Goal: Task Accomplishment & Management: Manage account settings

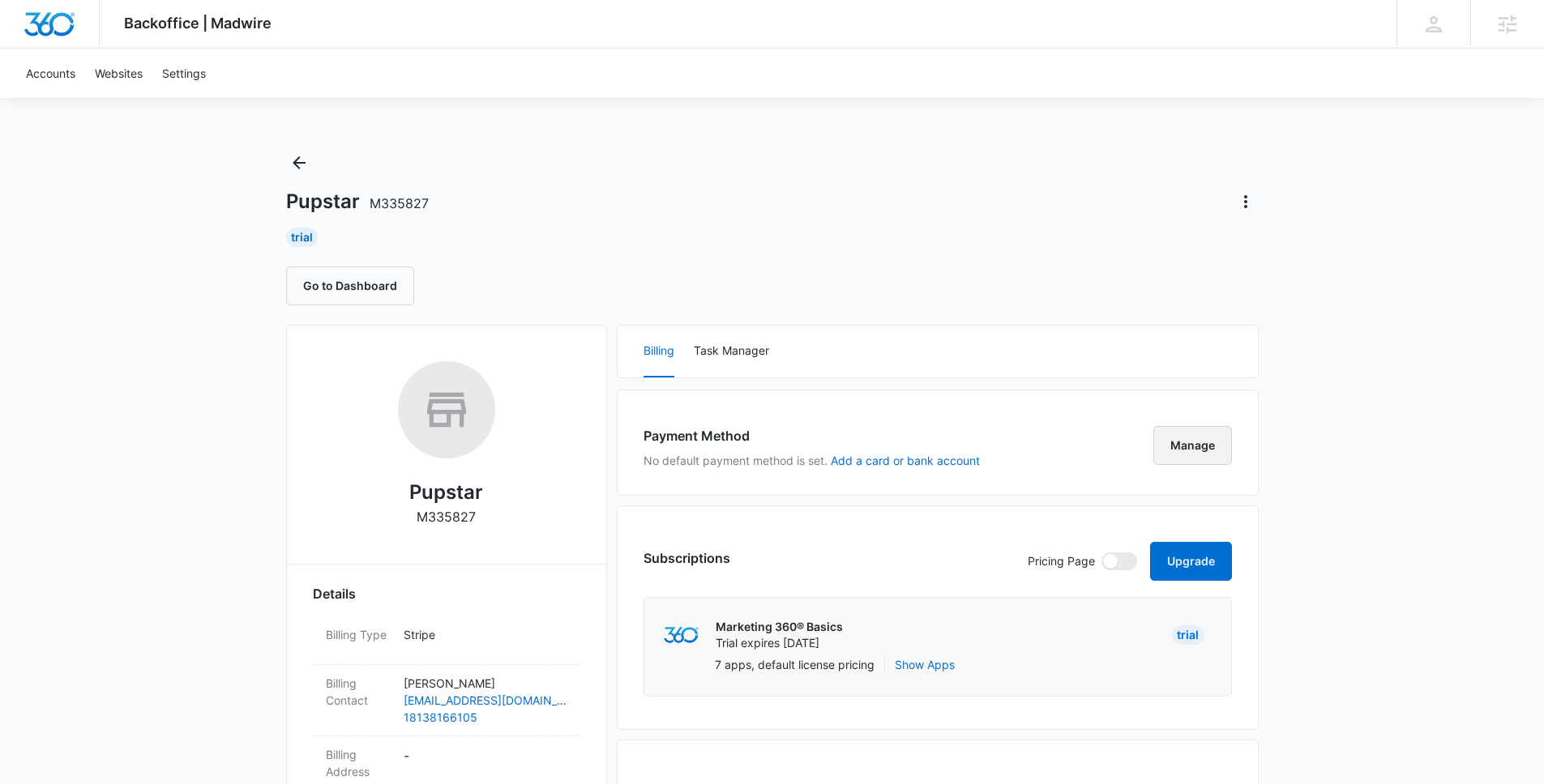
click at [1194, 427] on button "Manage" at bounding box center [1193, 445] width 79 height 39
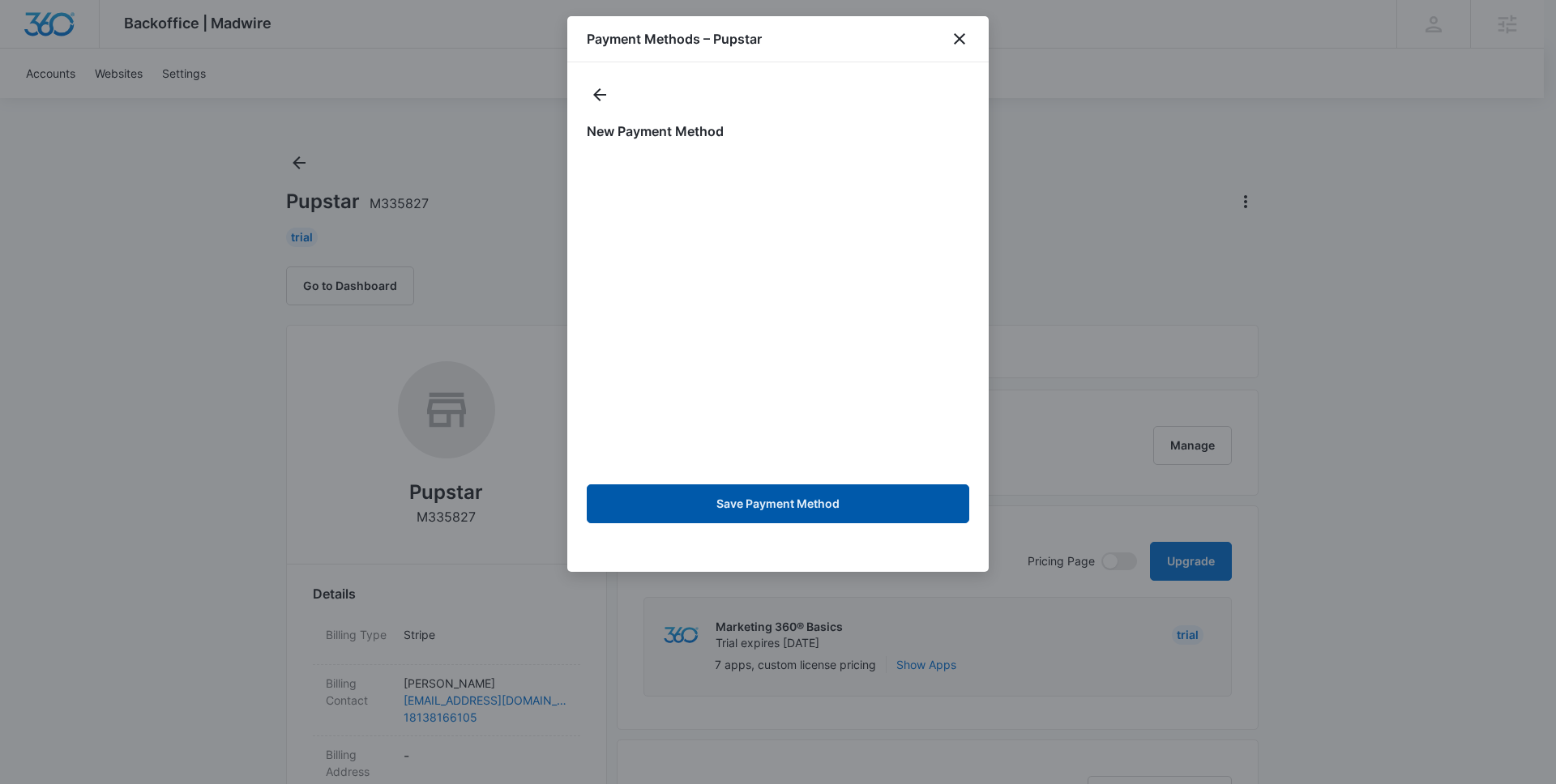
click at [818, 509] on button "Save Payment Method" at bounding box center [778, 503] width 382 height 39
